Goal: Task Accomplishment & Management: Complete application form

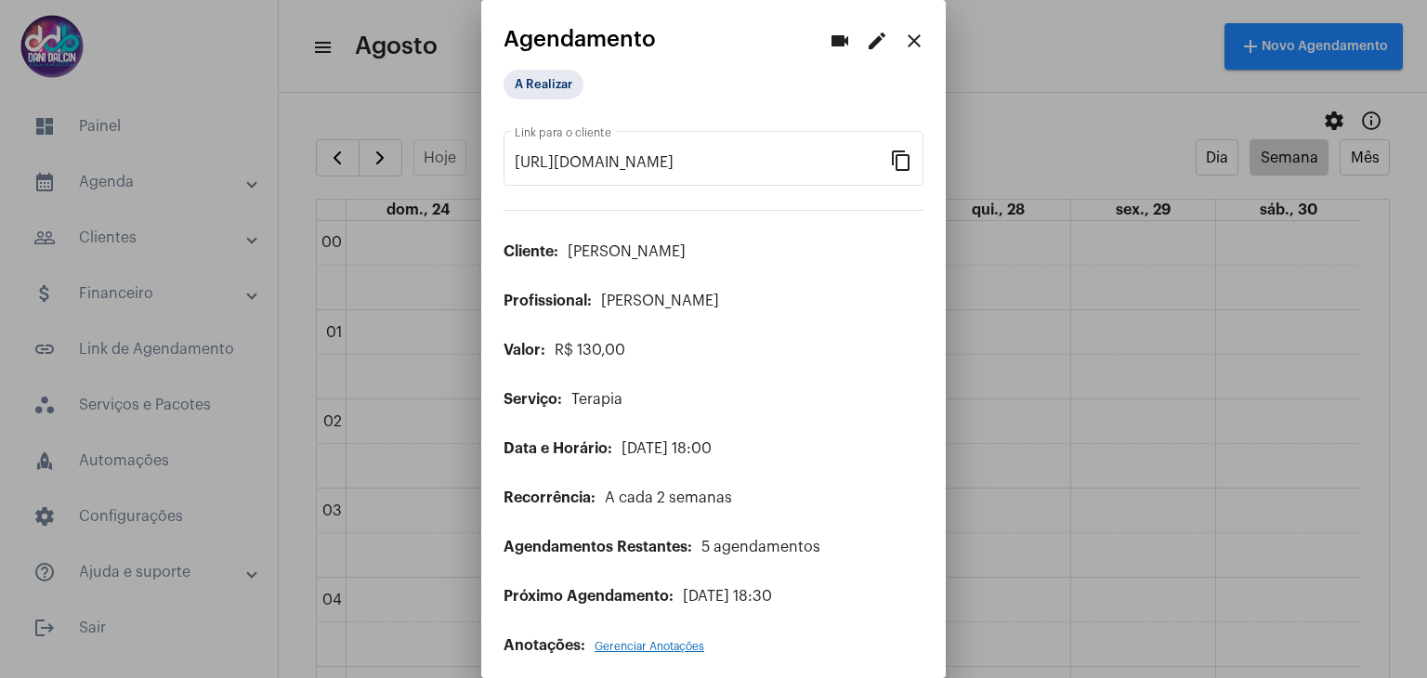
scroll to position [1366, 0]
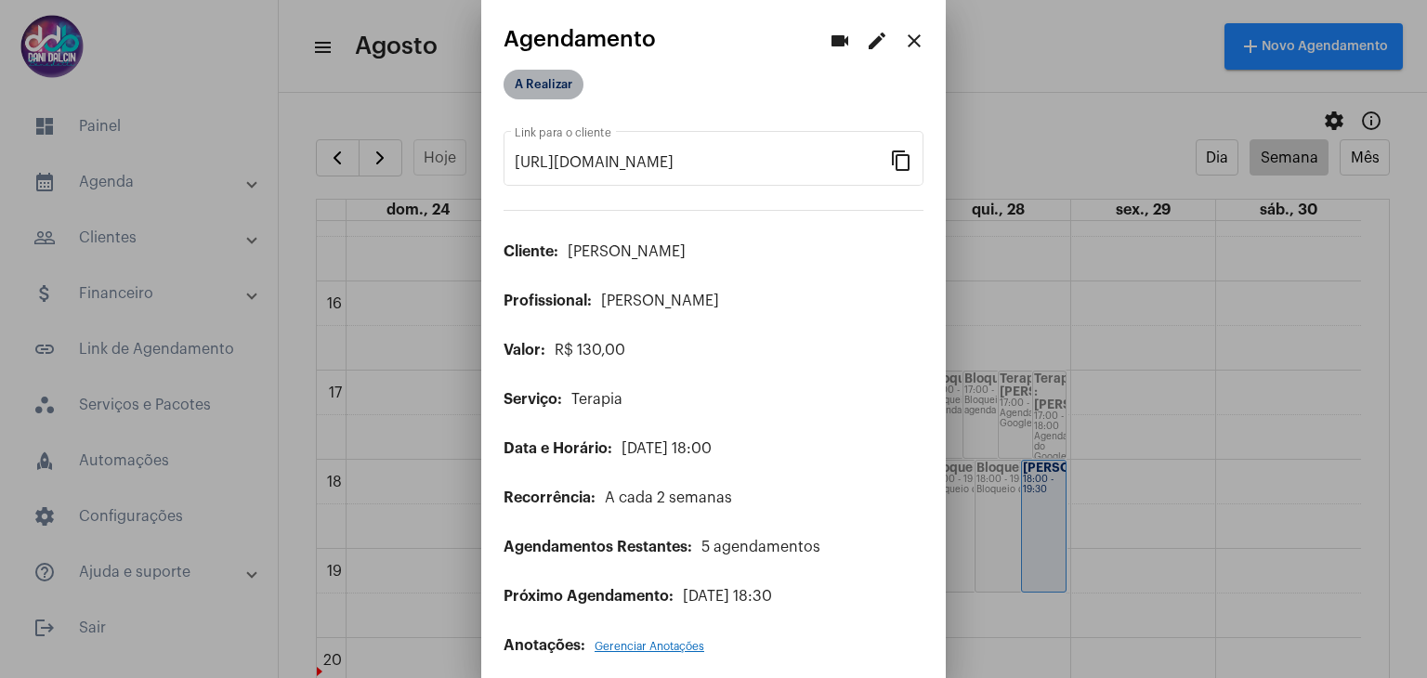
click at [539, 91] on mat-chip "A Realizar" at bounding box center [543, 85] width 80 height 30
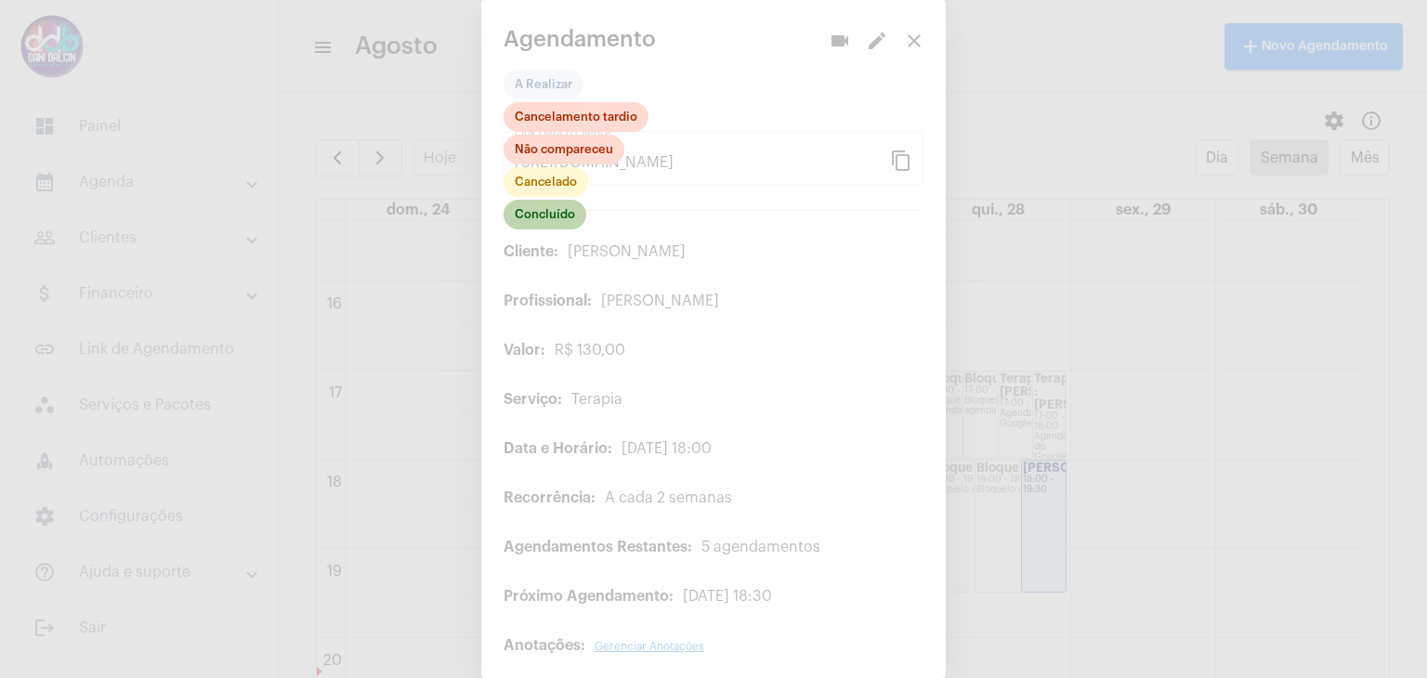
click at [540, 219] on mat-chip "Concluído" at bounding box center [544, 215] width 83 height 30
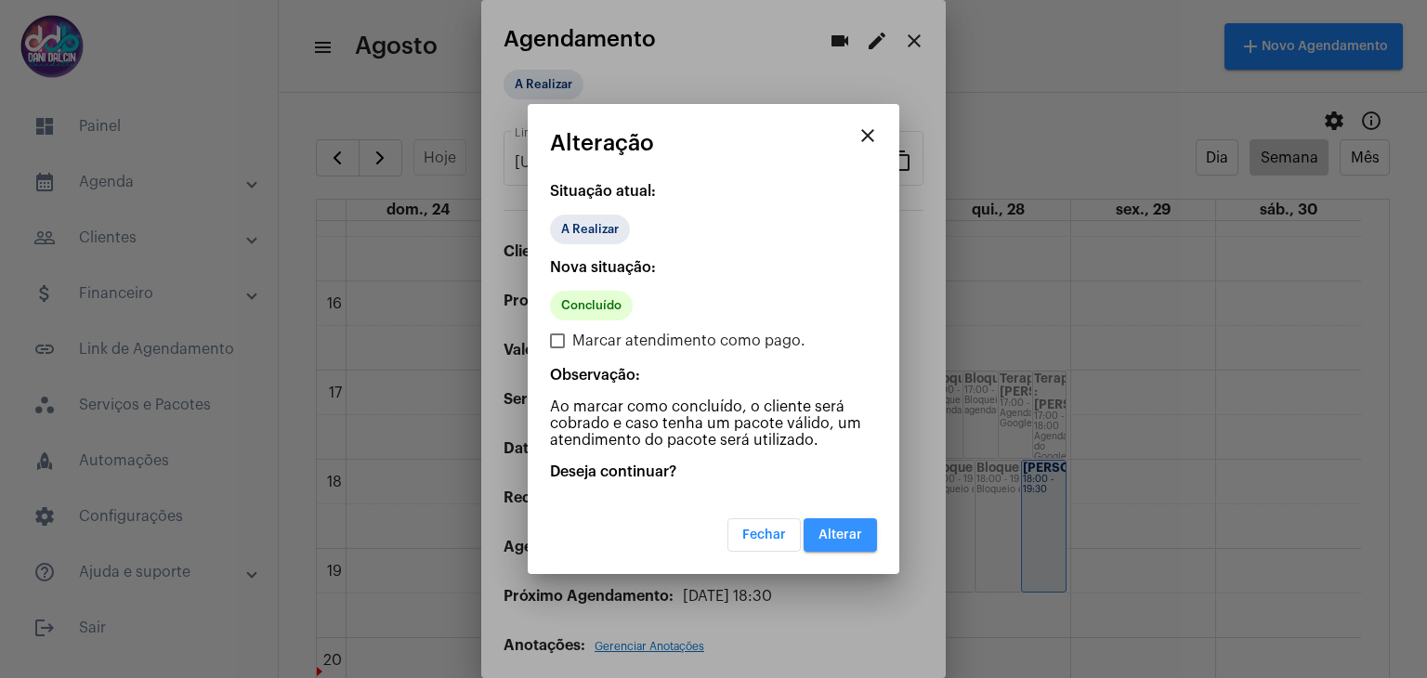
click at [847, 523] on button "Alterar" at bounding box center [839, 534] width 73 height 33
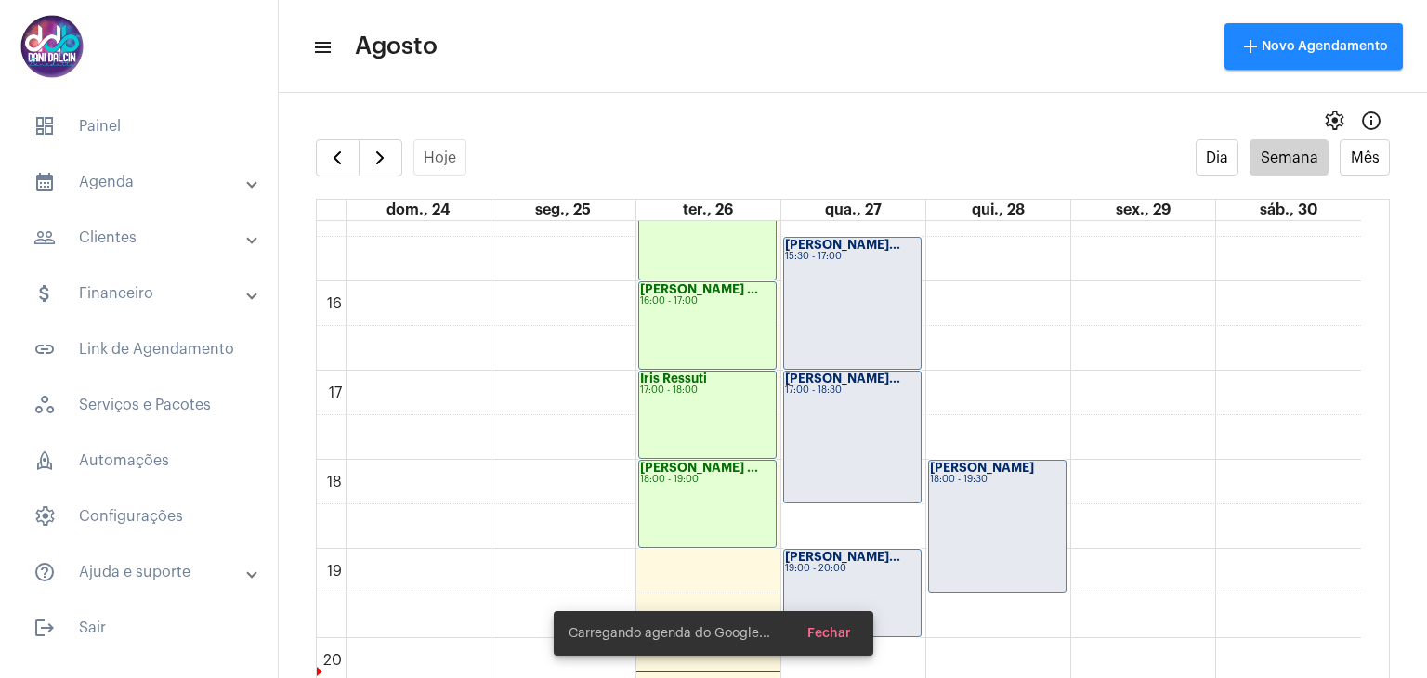
scroll to position [1459, 0]
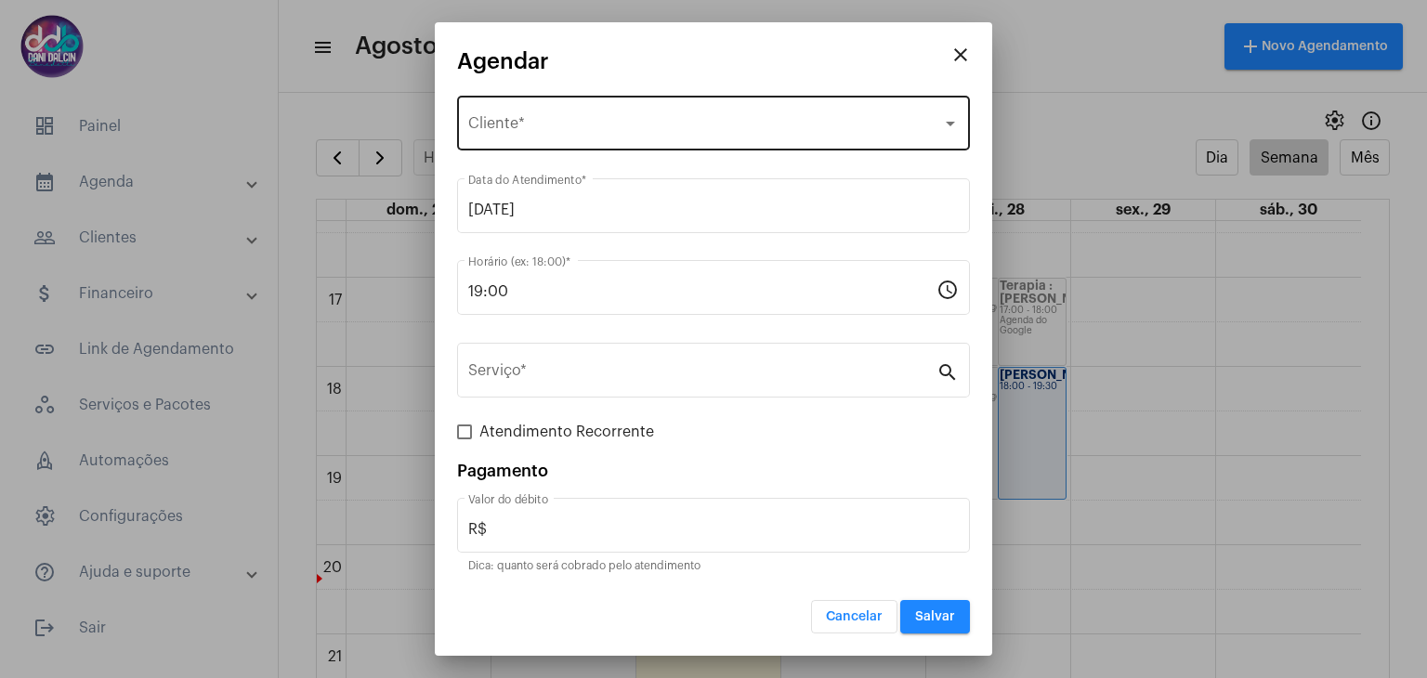
click at [546, 138] on div "Selecione o Cliente Cliente *" at bounding box center [713, 121] width 490 height 59
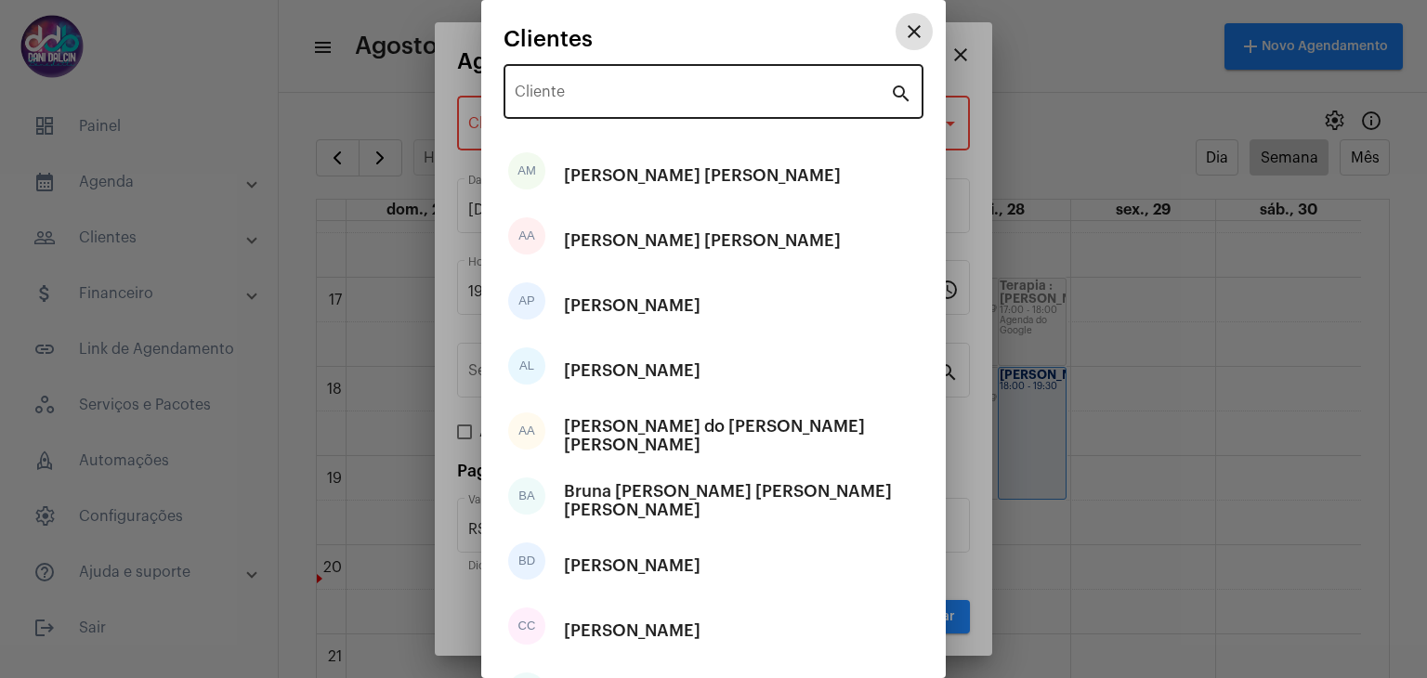
click at [585, 98] on input "Cliente" at bounding box center [702, 95] width 375 height 17
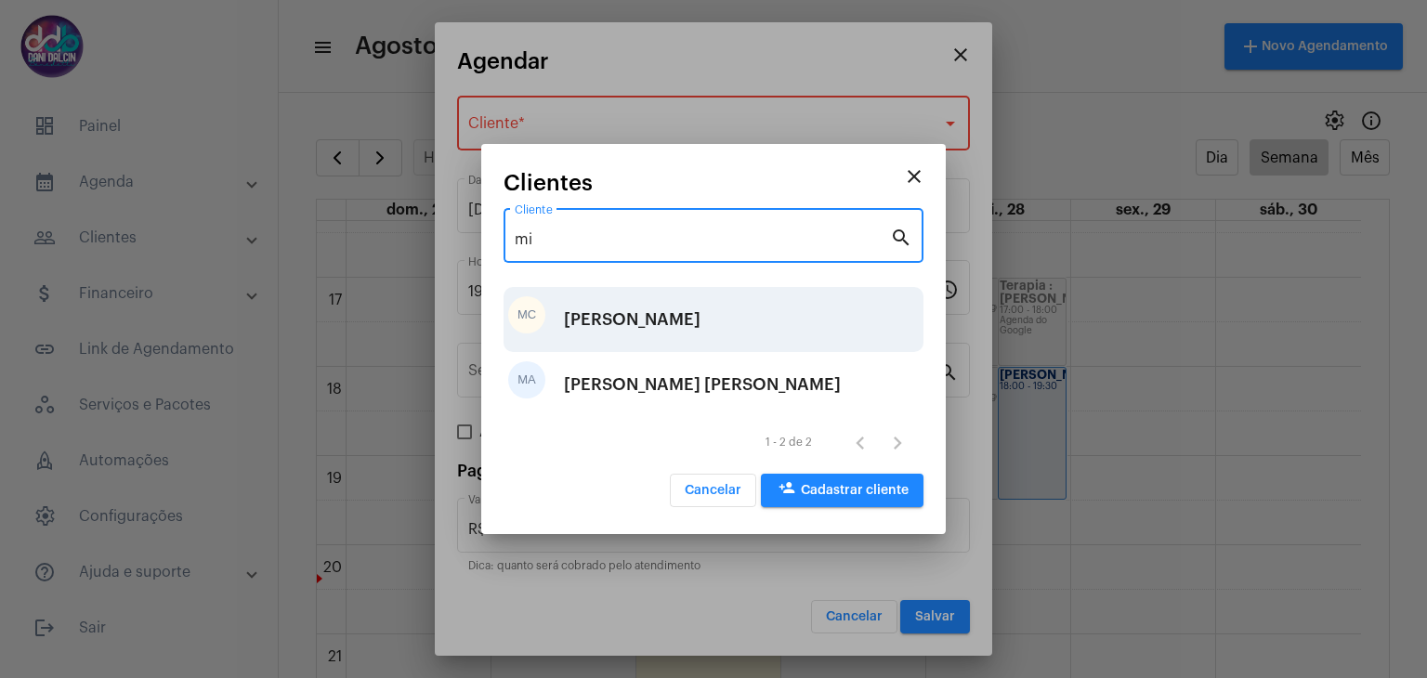
type input "mi"
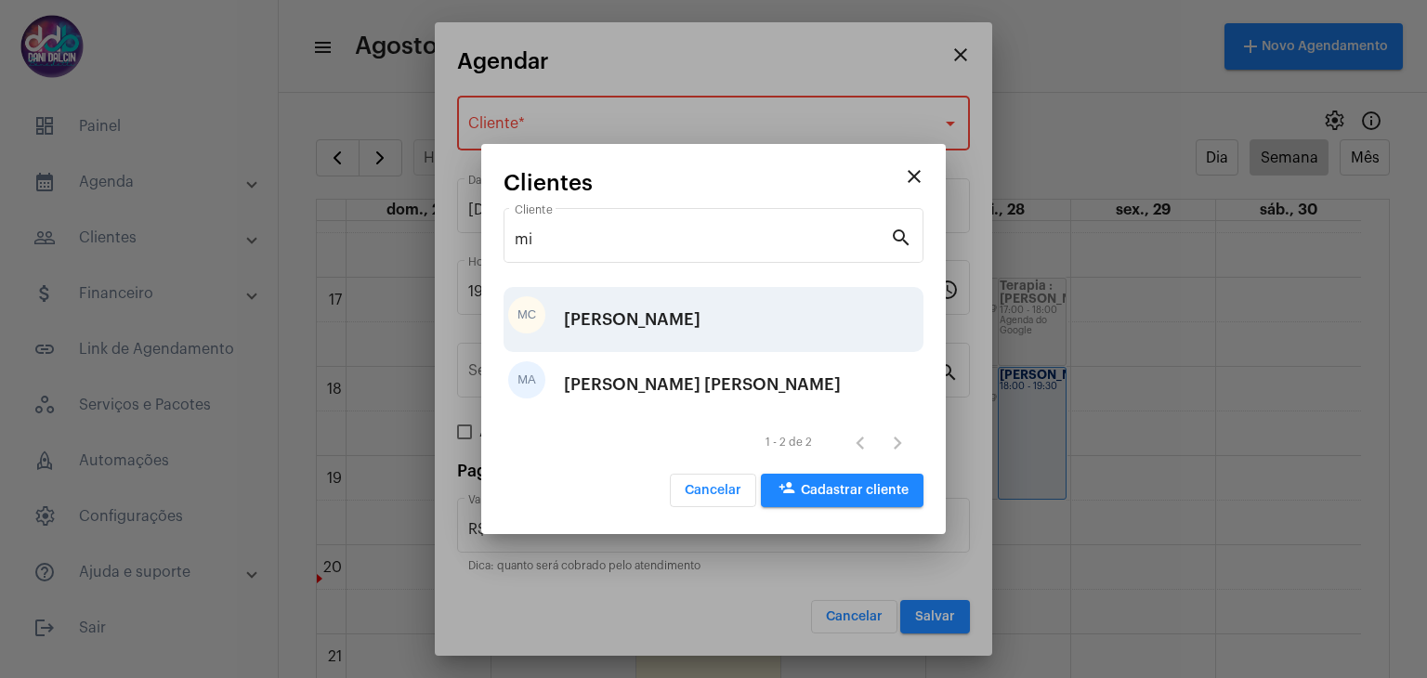
click at [700, 318] on div "[PERSON_NAME]" at bounding box center [632, 320] width 137 height 56
type input "R$ 80"
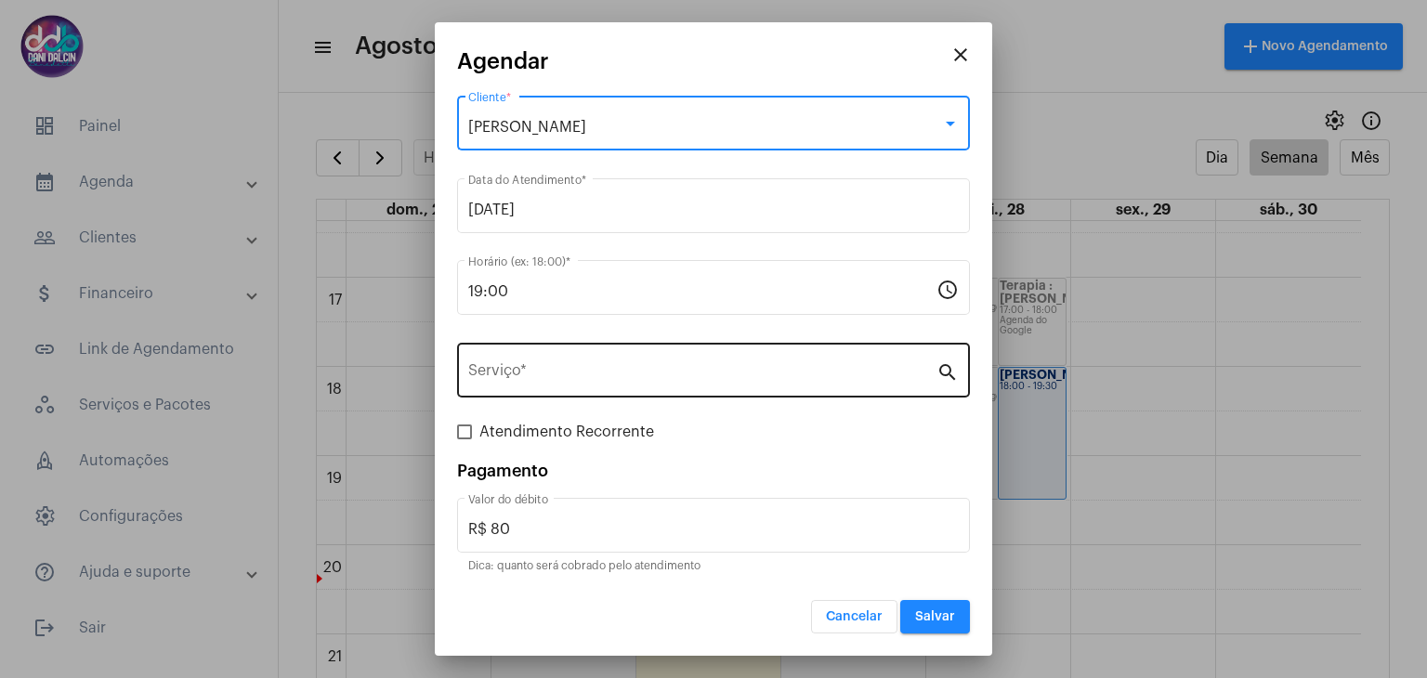
click at [576, 359] on div "Serviço *" at bounding box center [702, 368] width 468 height 59
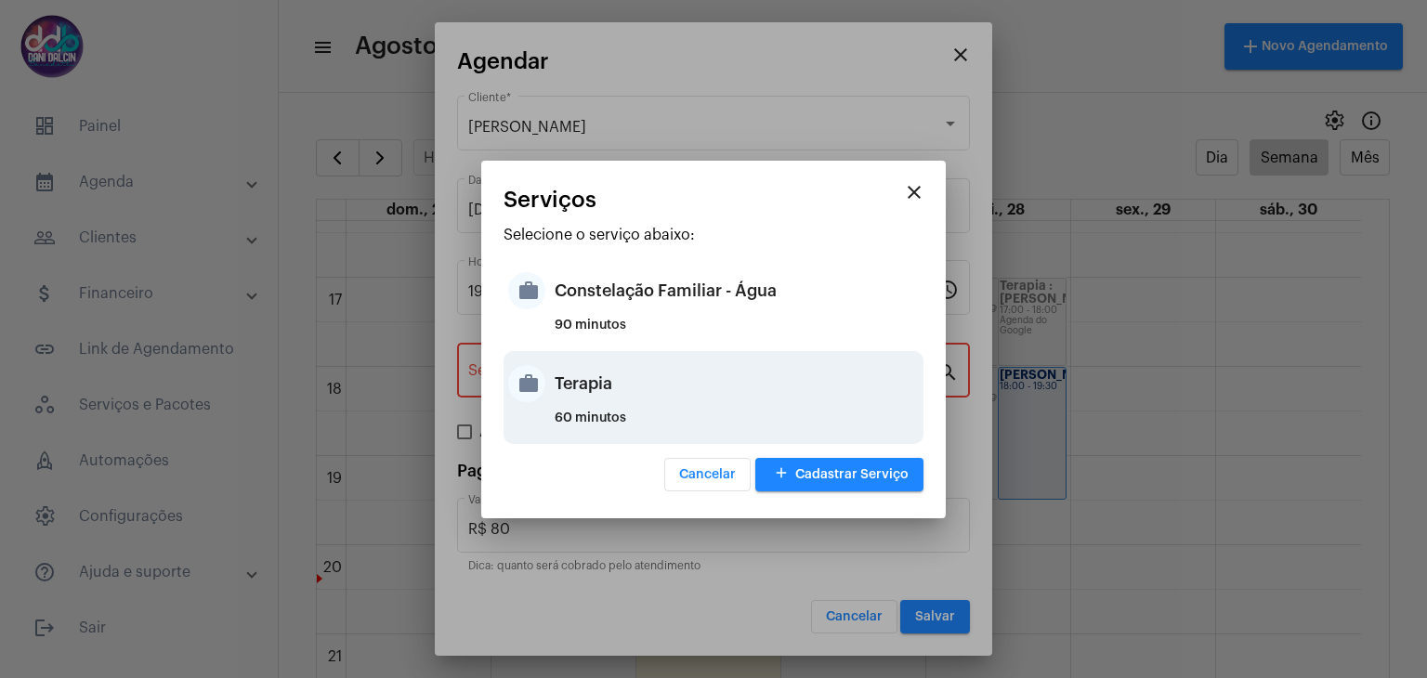
click at [585, 375] on div "Terapia" at bounding box center [737, 384] width 364 height 56
type input "Terapia"
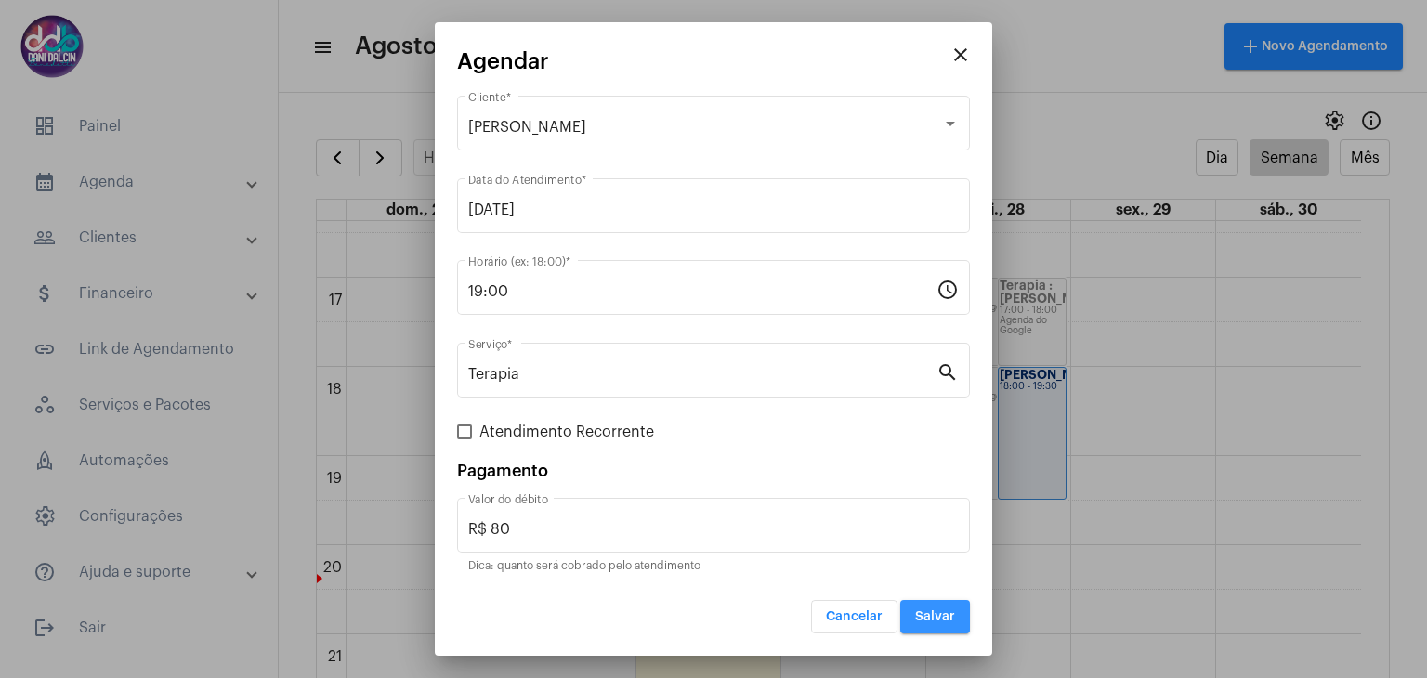
click at [934, 612] on span "Salvar" at bounding box center [935, 616] width 40 height 13
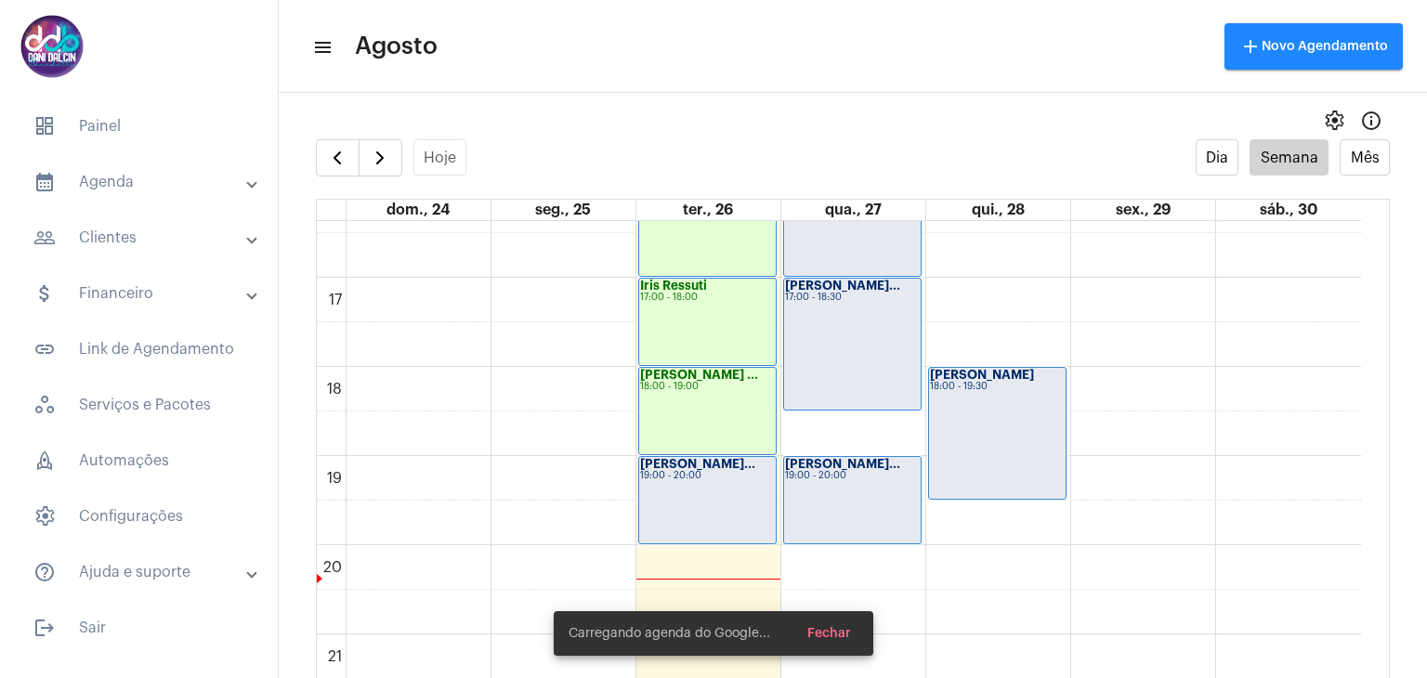
click at [713, 495] on div "[PERSON_NAME]... 19:00 - 20:00" at bounding box center [707, 500] width 137 height 86
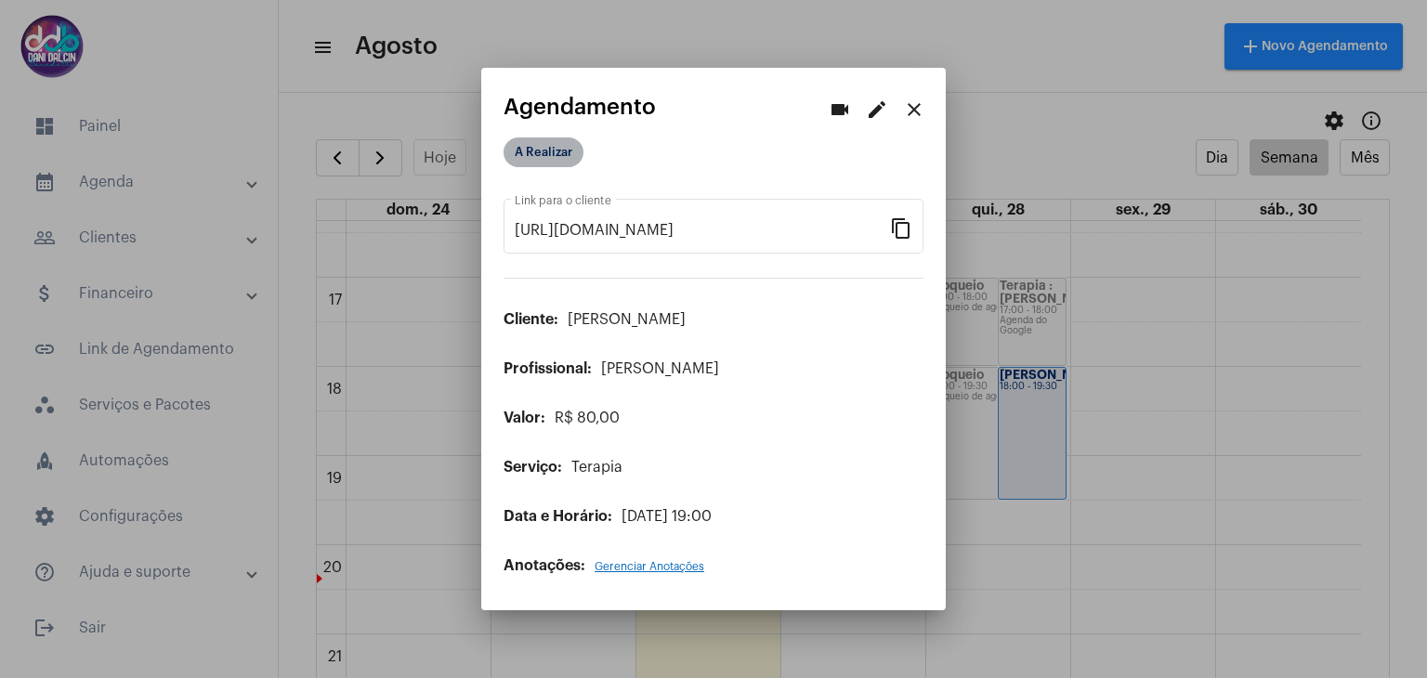
click at [533, 158] on mat-chip "A Realizar" at bounding box center [543, 152] width 80 height 30
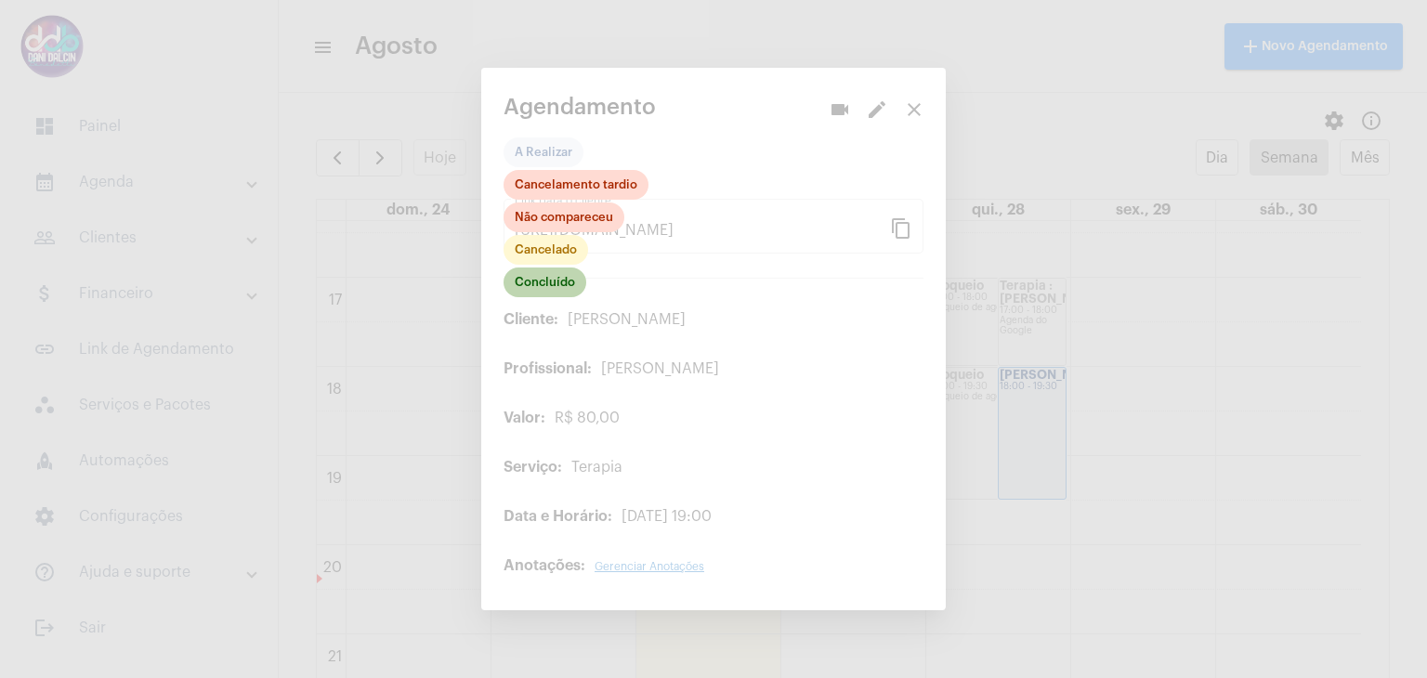
click at [556, 282] on mat-chip "Concluído" at bounding box center [544, 283] width 83 height 30
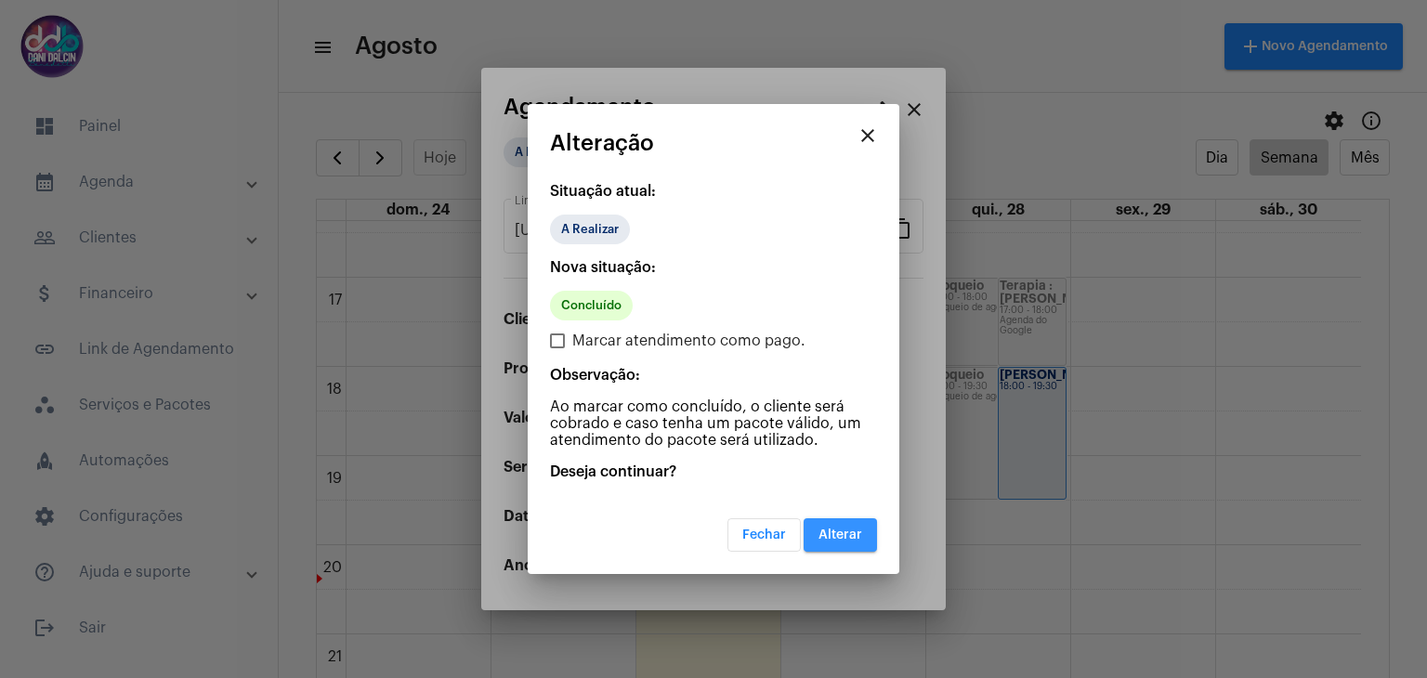
click at [861, 540] on button "Alterar" at bounding box center [839, 534] width 73 height 33
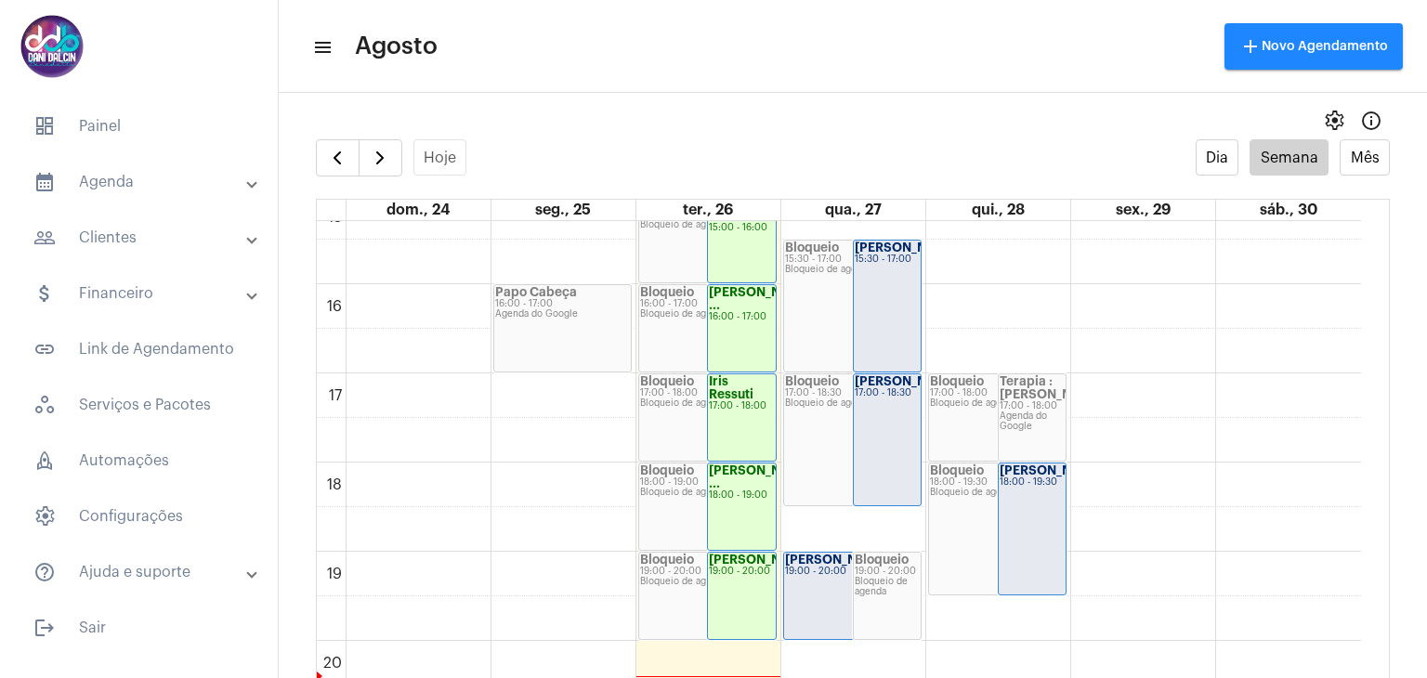
scroll to position [1366, 0]
